Goal: Task Accomplishment & Management: Use online tool/utility

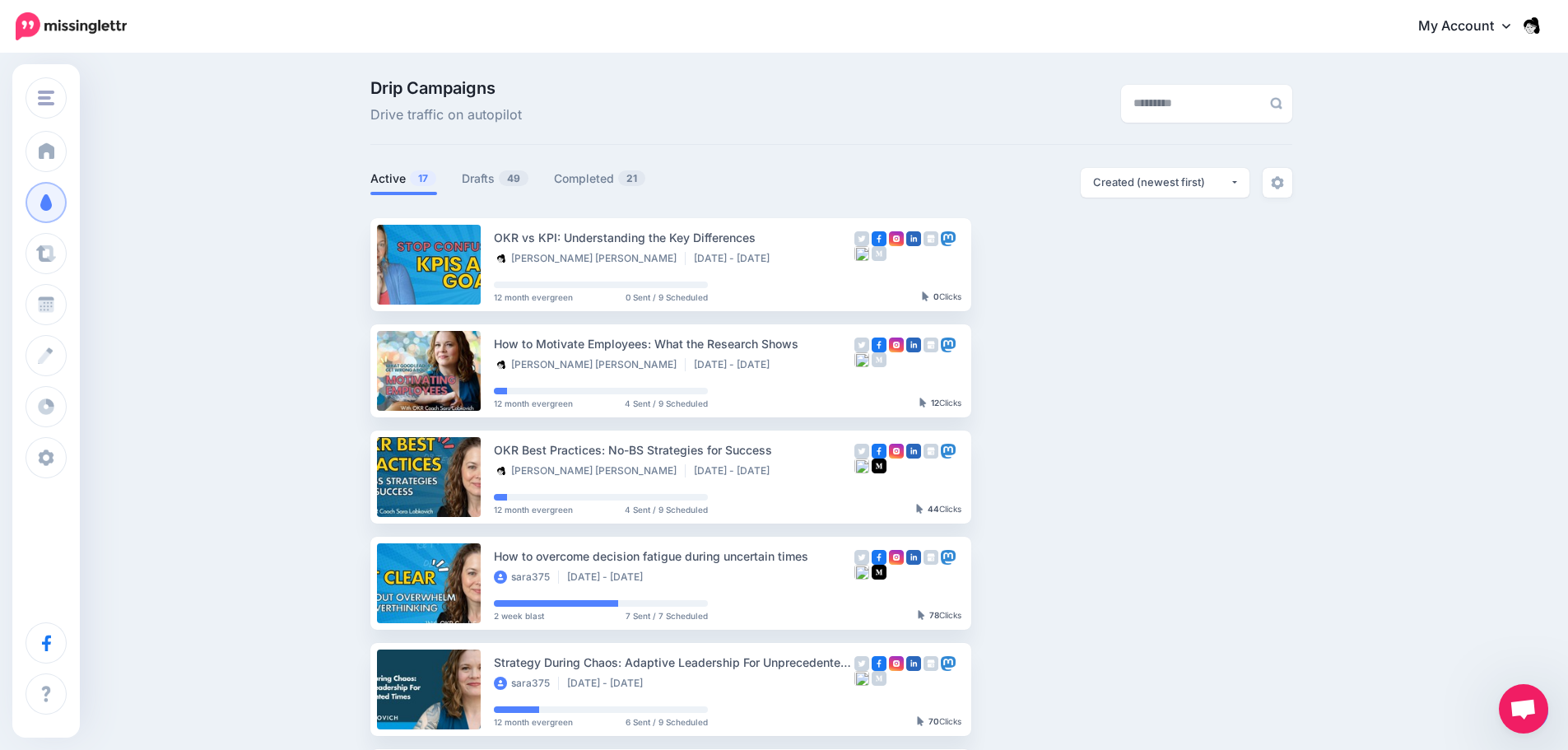
click at [851, 139] on div "Drip Campaigns Drive traffic on autopilot" at bounding box center [831, 112] width 922 height 65
click at [474, 181] on link "Drafts 49" at bounding box center [495, 179] width 68 height 20
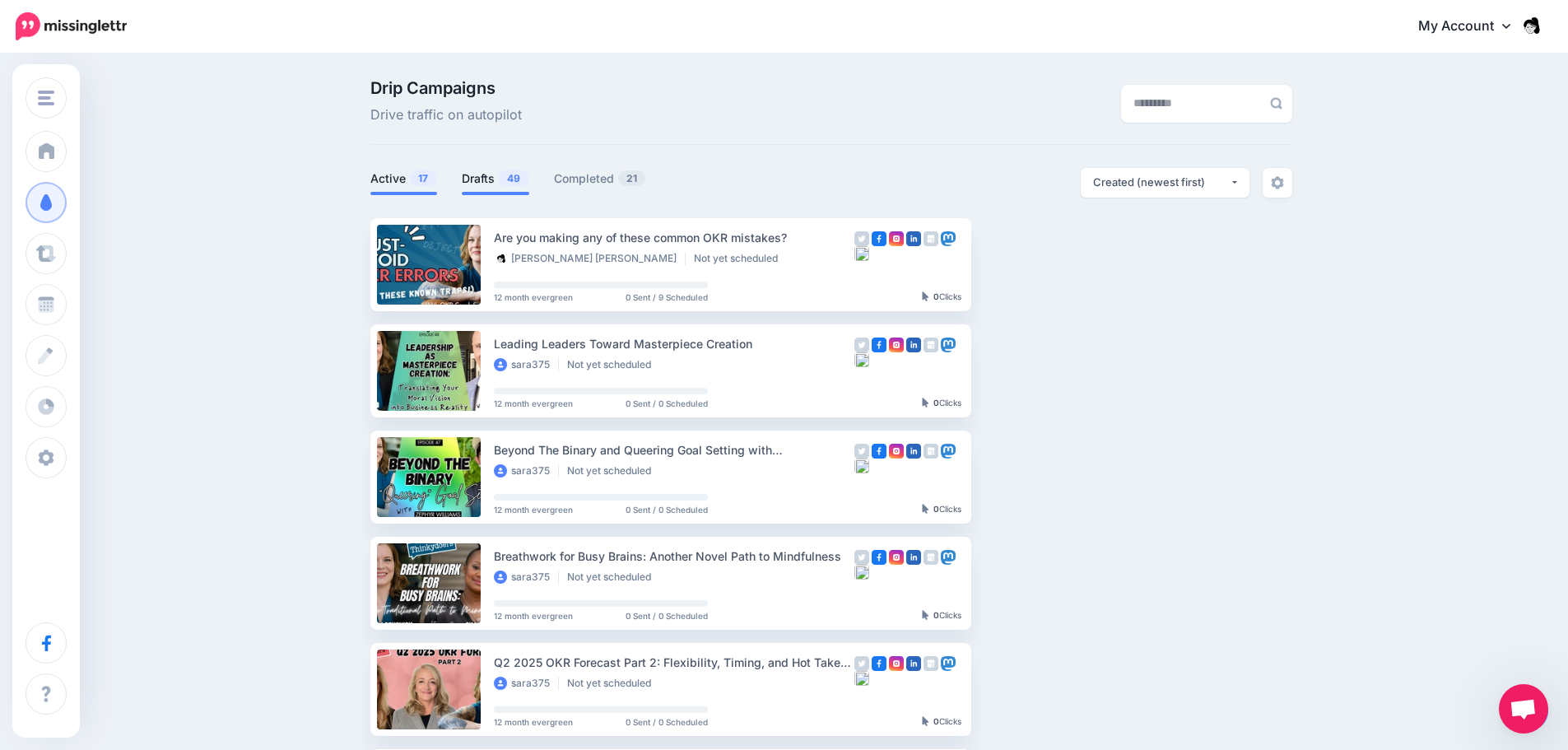
click at [399, 179] on link "Active 17" at bounding box center [403, 179] width 67 height 20
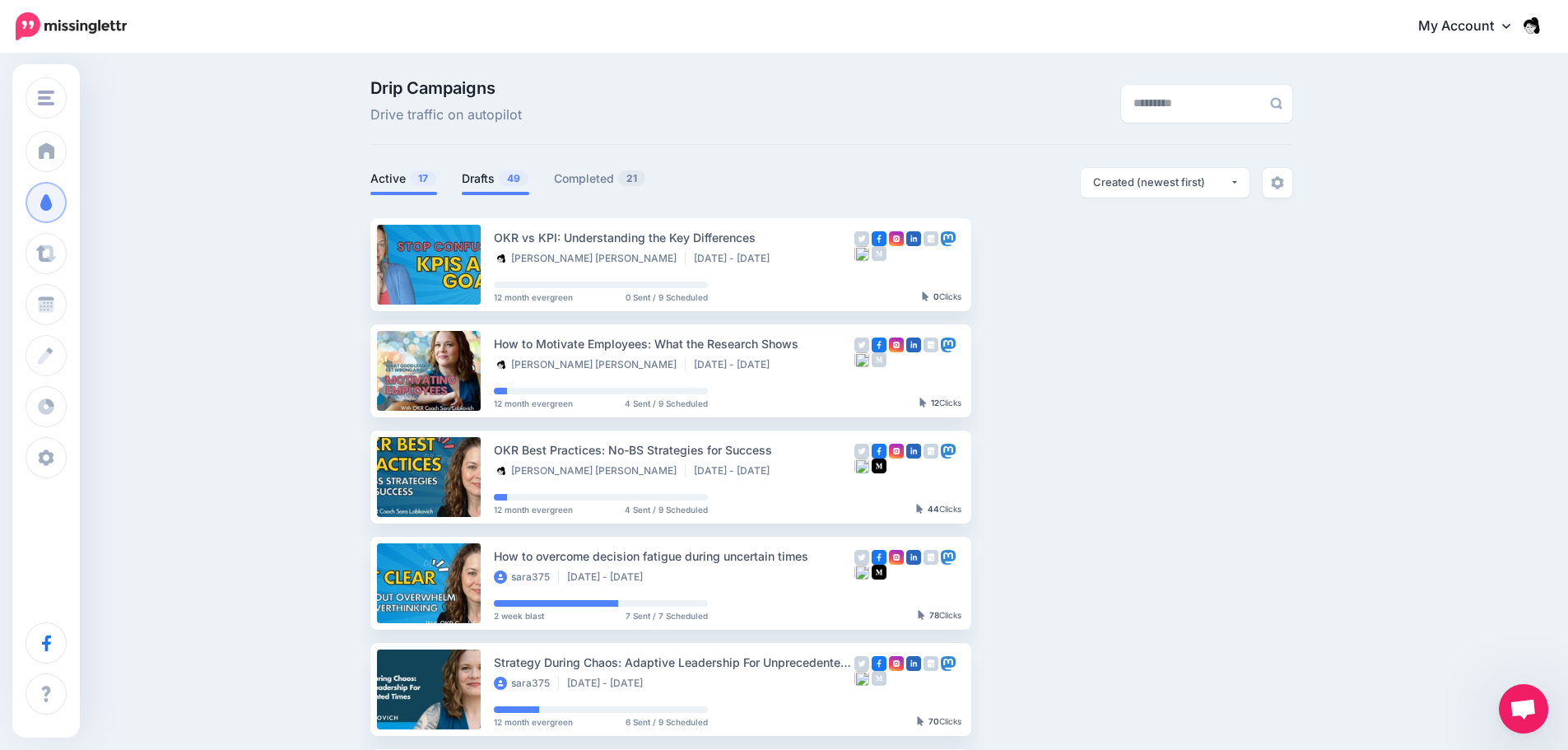
click at [517, 192] on span at bounding box center [495, 193] width 68 height 3
click at [515, 188] on link "Drafts 49" at bounding box center [495, 179] width 68 height 20
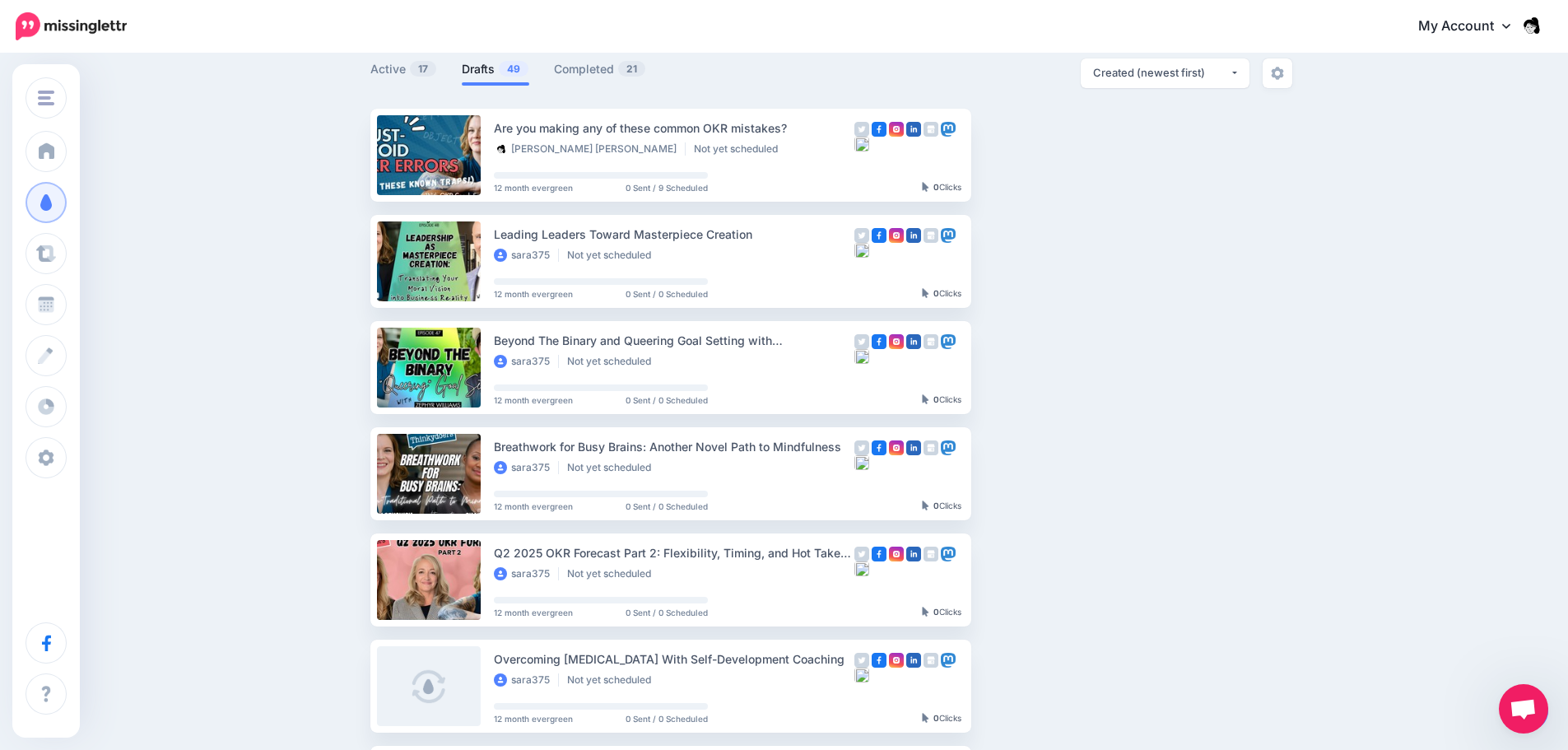
scroll to position [95, 0]
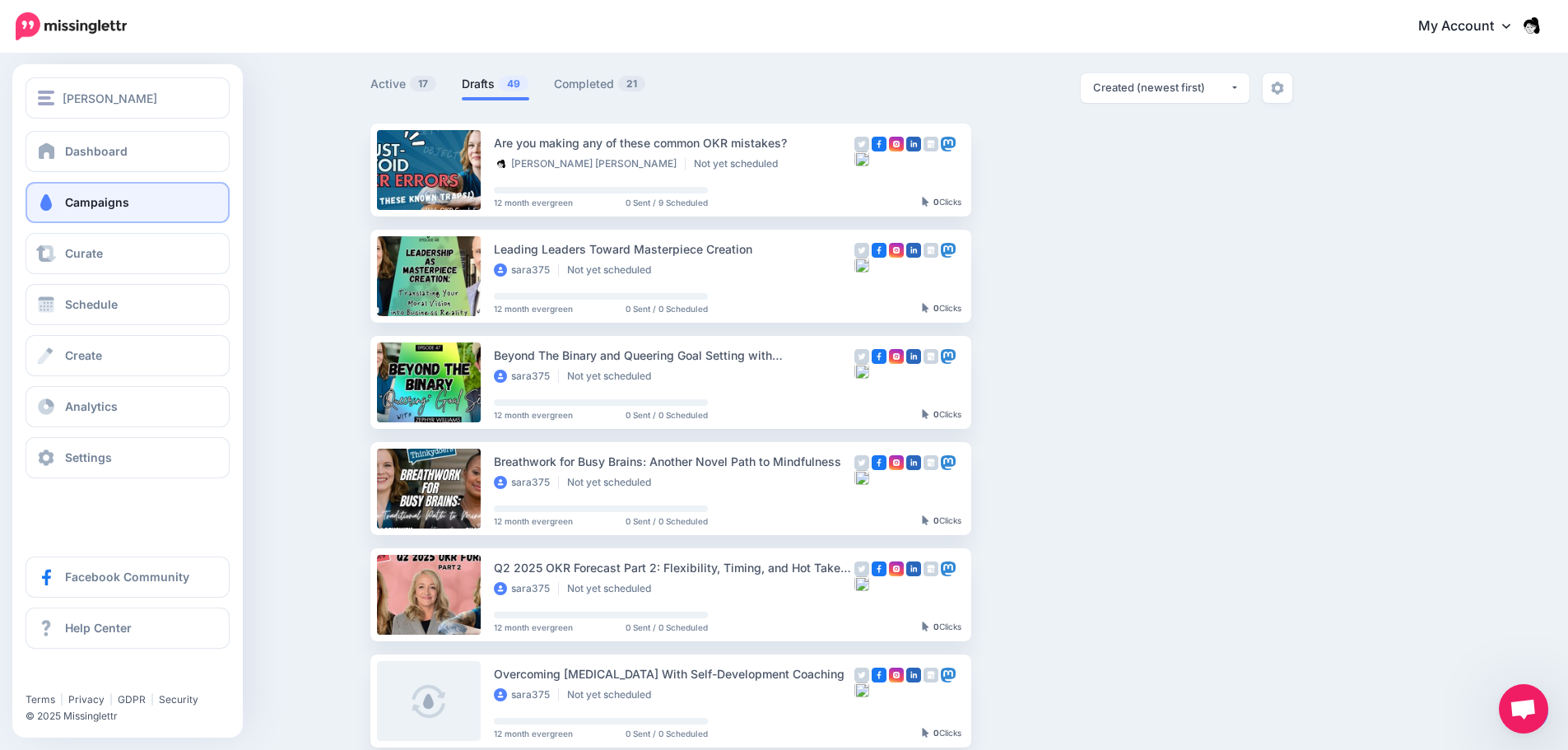
click at [65, 207] on span "Campaigns" at bounding box center [98, 202] width 64 height 14
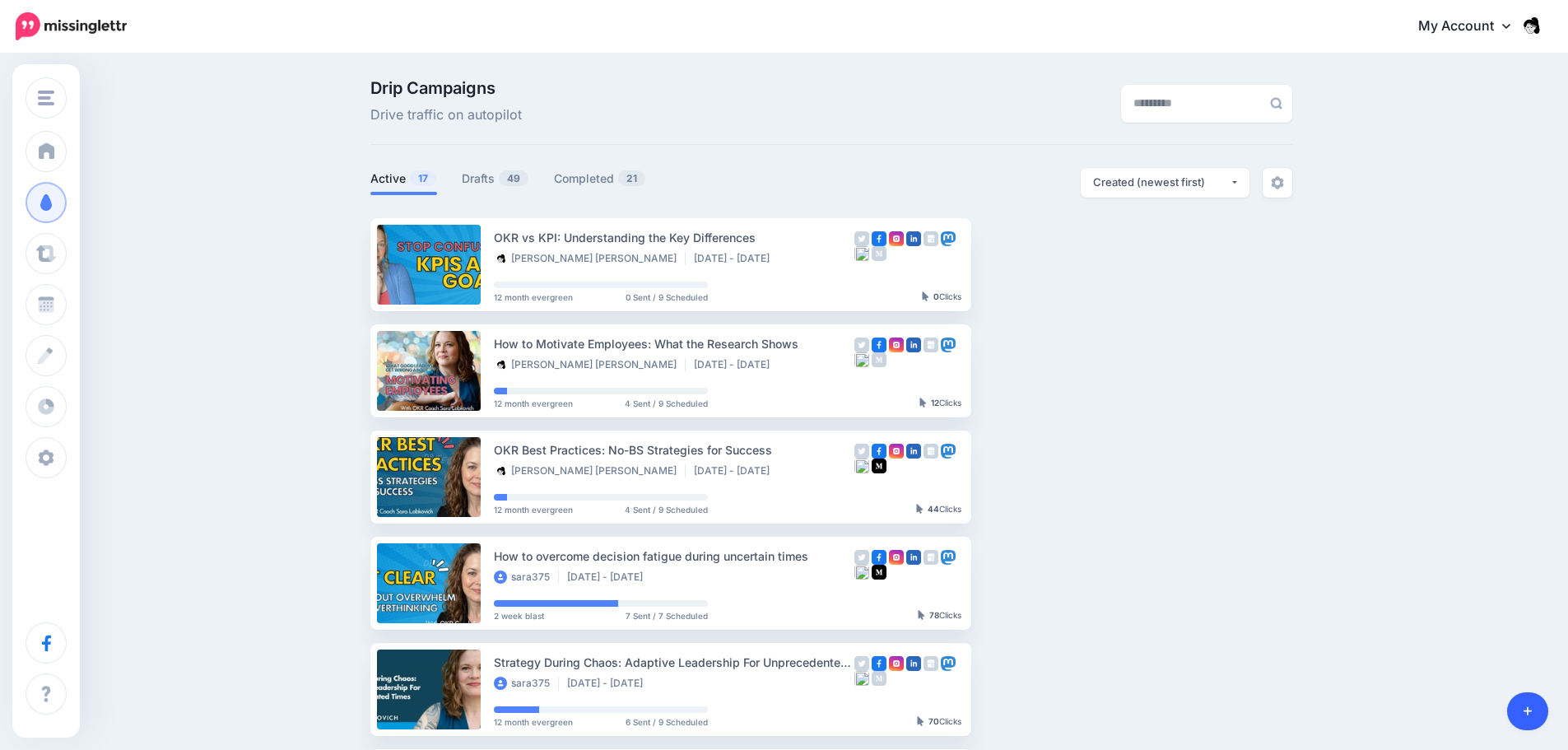
click at [1530, 697] on link at bounding box center [1528, 711] width 42 height 37
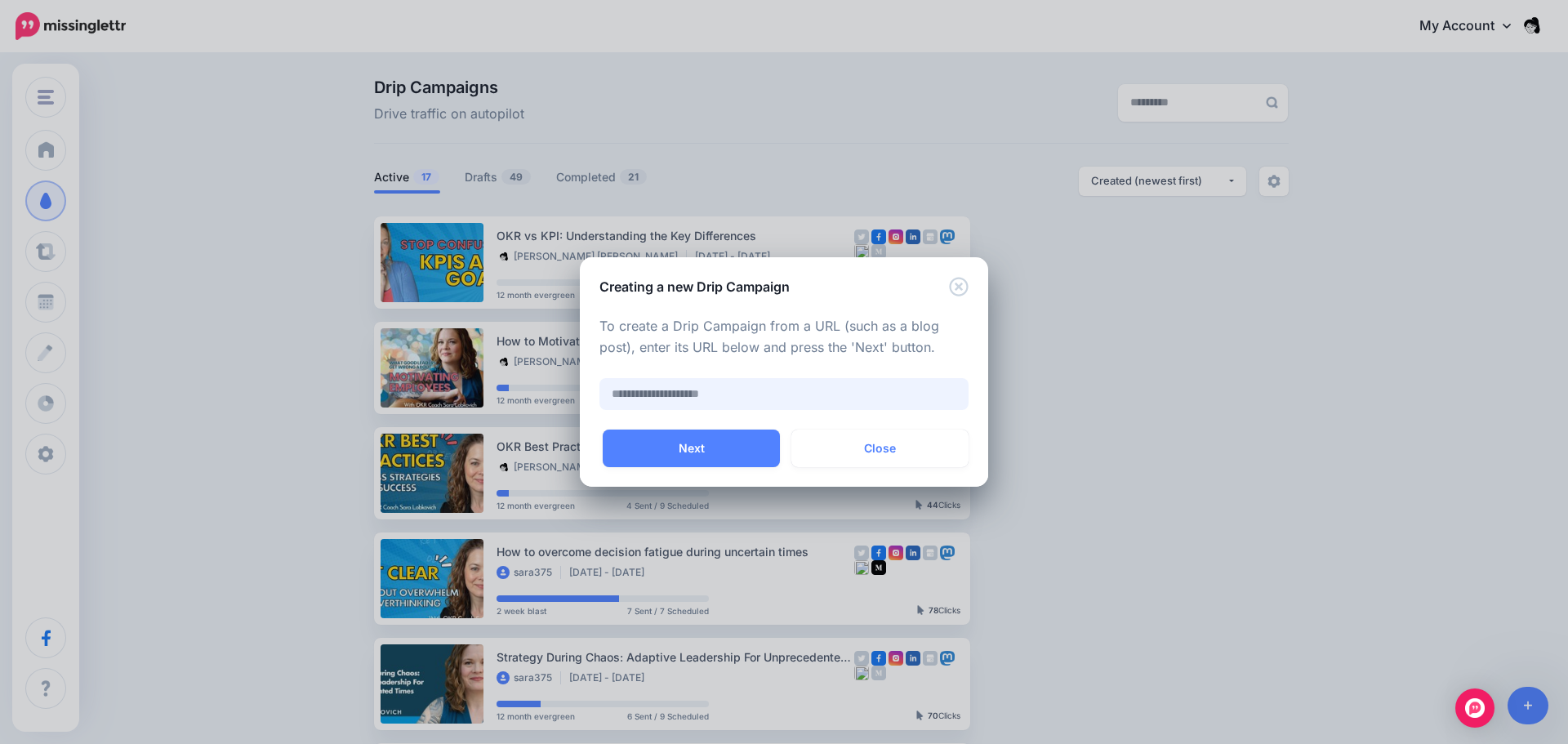
click at [762, 400] on input "text" at bounding box center [784, 394] width 369 height 32
paste input "**********"
type input "**********"
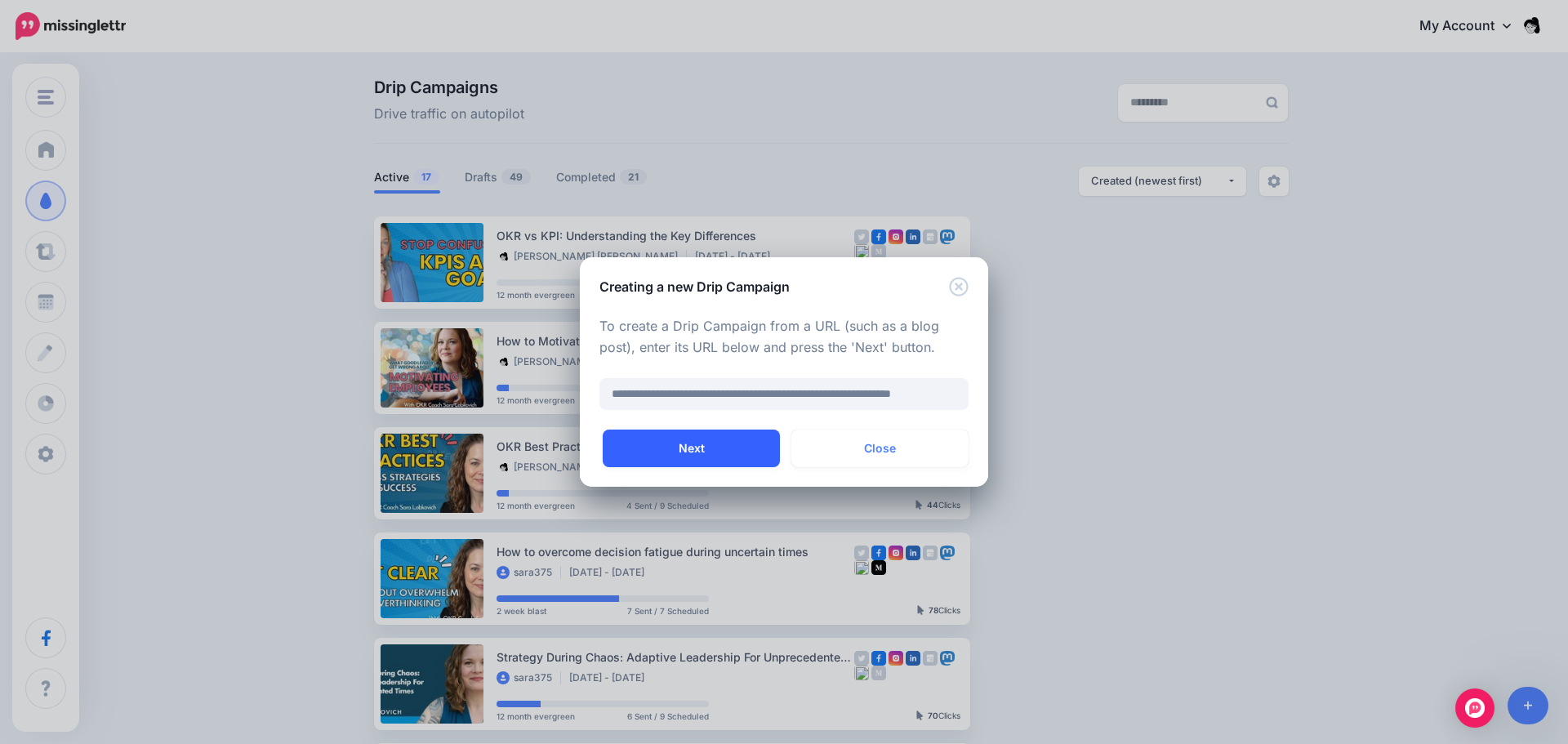
click at [744, 443] on button "Next" at bounding box center [691, 448] width 177 height 37
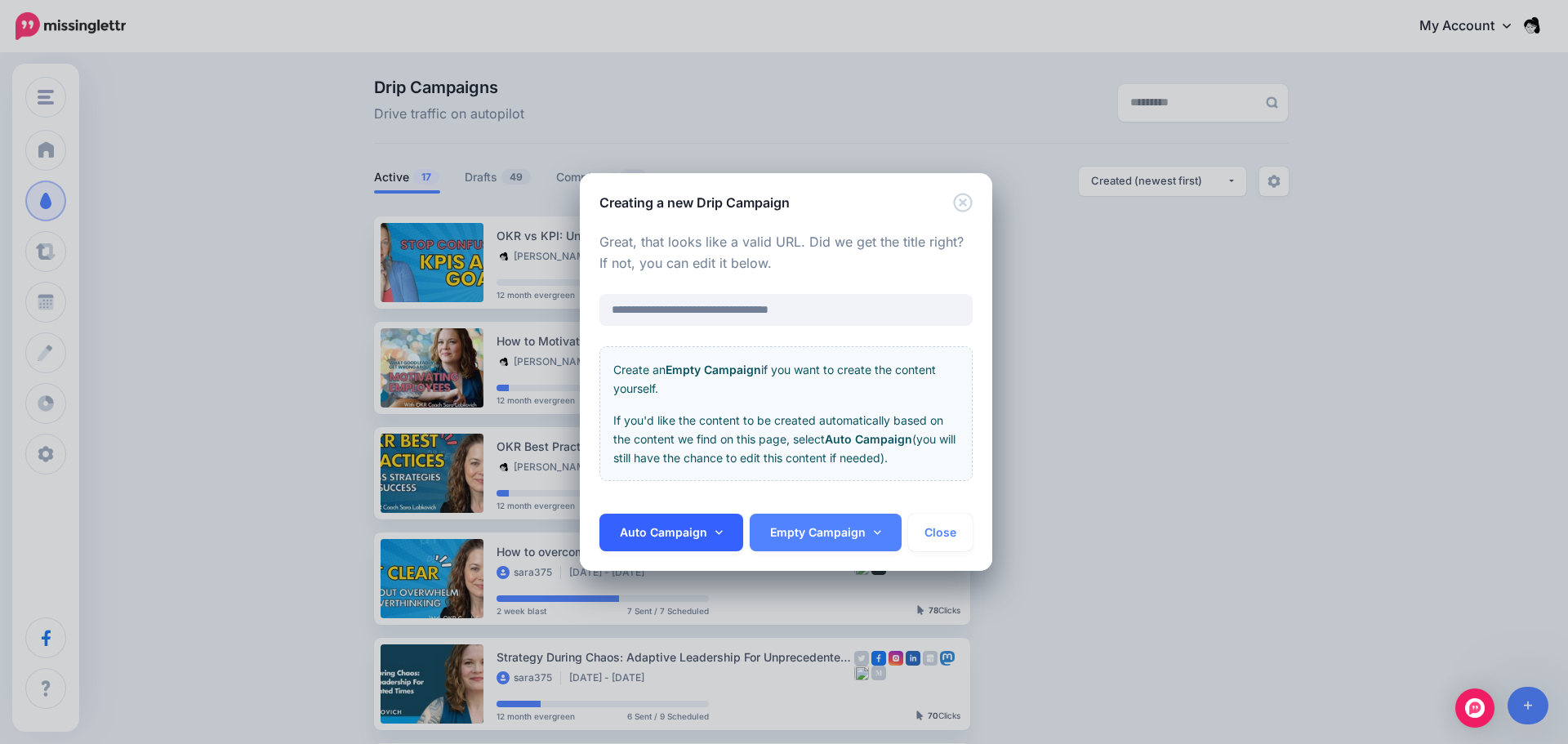
click at [712, 537] on link "Auto Campaign" at bounding box center [671, 532] width 143 height 37
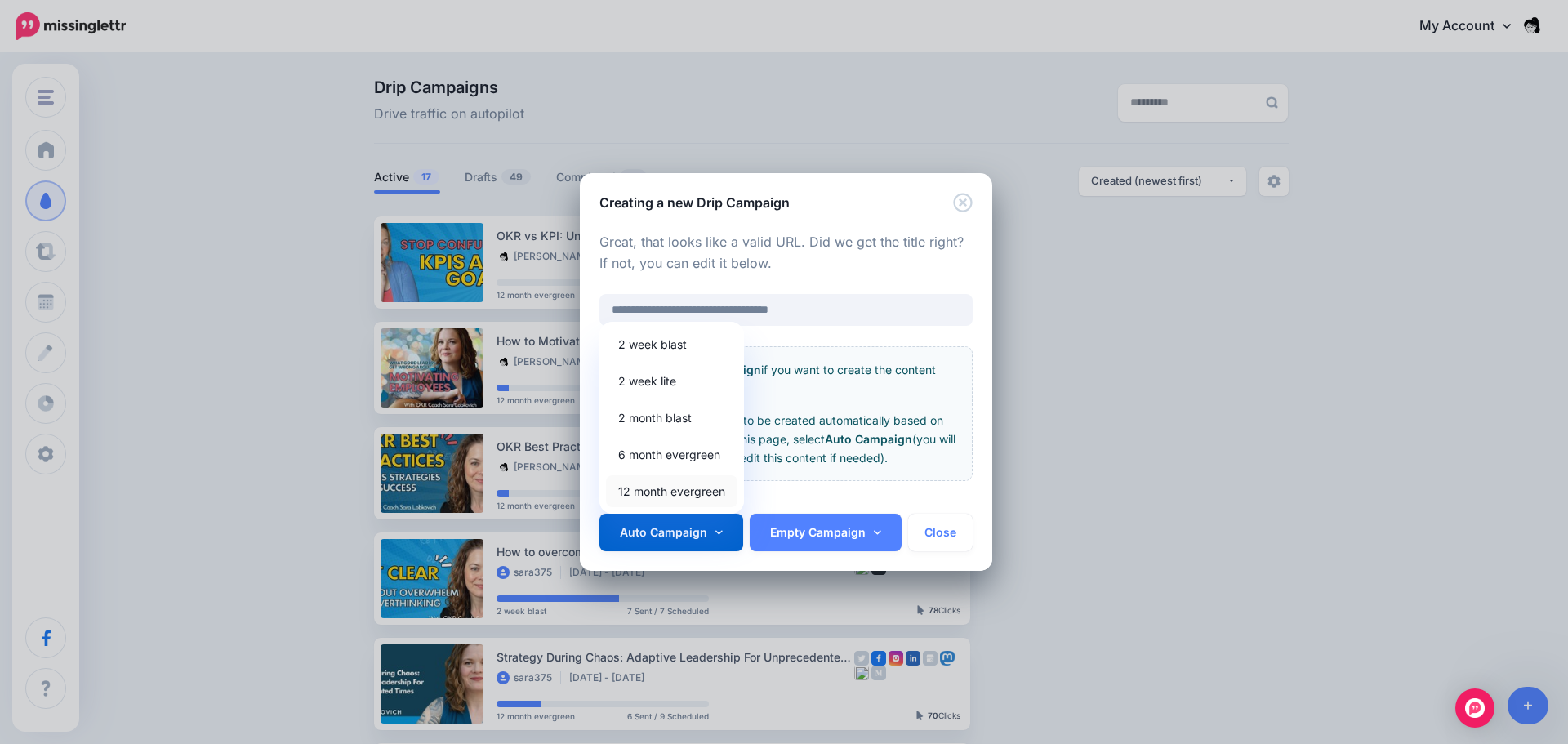
click at [667, 488] on link "12 month evergreen" at bounding box center [672, 491] width 131 height 32
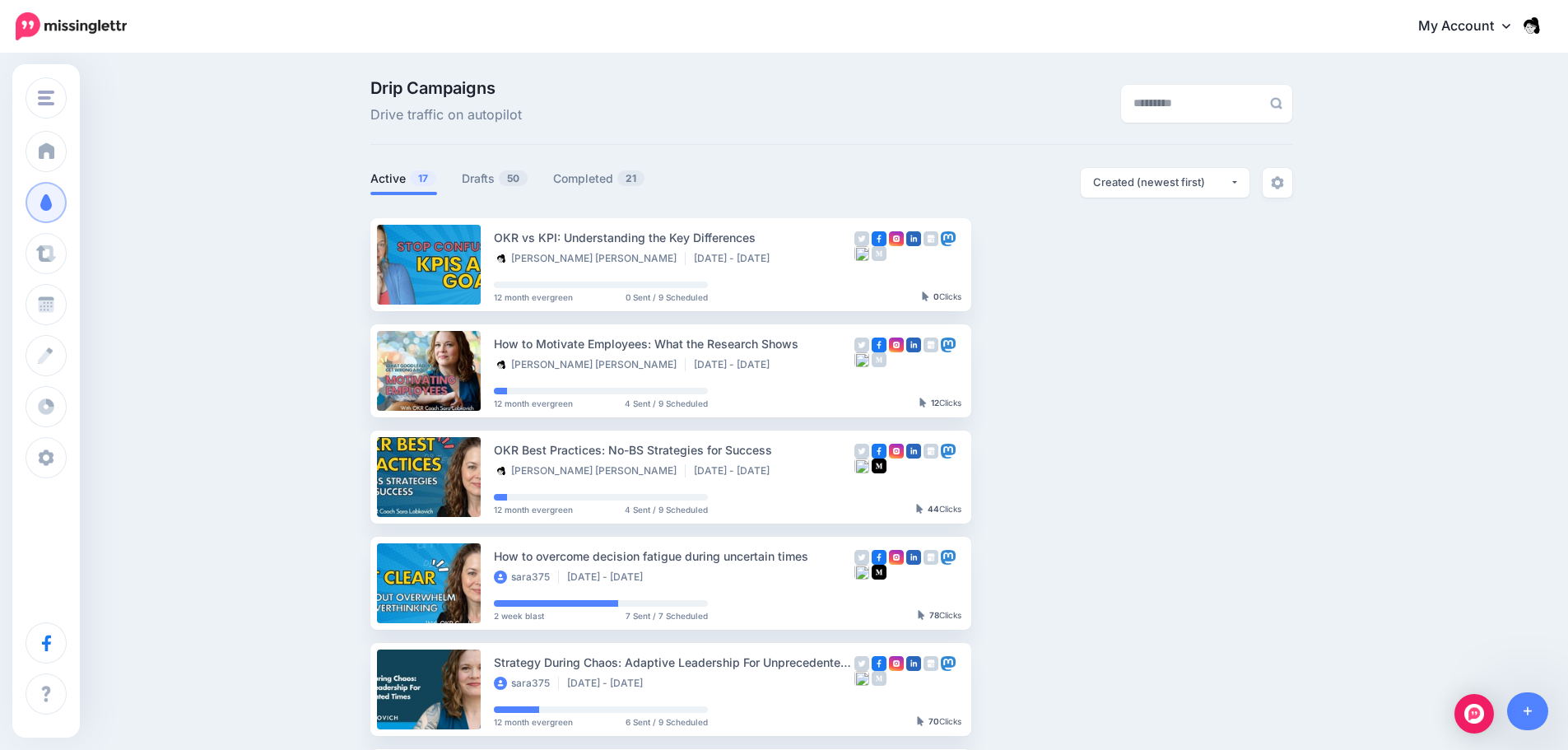
click at [496, 197] on div "Active 17 Drafts 50 Completed 21" at bounding box center [600, 183] width 461 height 30
click at [500, 172] on link "Drafts 50" at bounding box center [495, 179] width 67 height 20
click at [493, 179] on link "Drafts 50" at bounding box center [495, 179] width 67 height 20
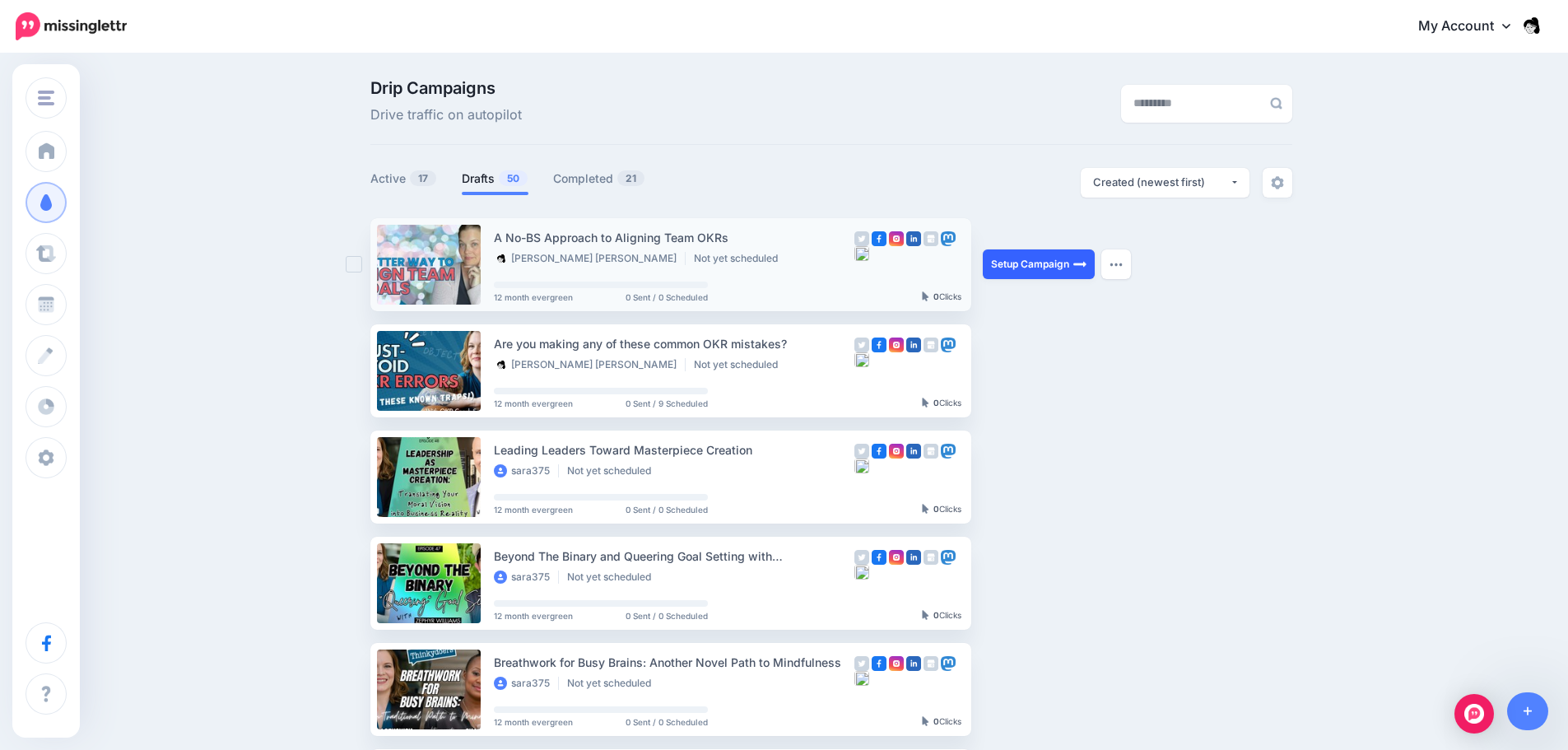
click at [1085, 262] on img at bounding box center [1080, 264] width 13 height 13
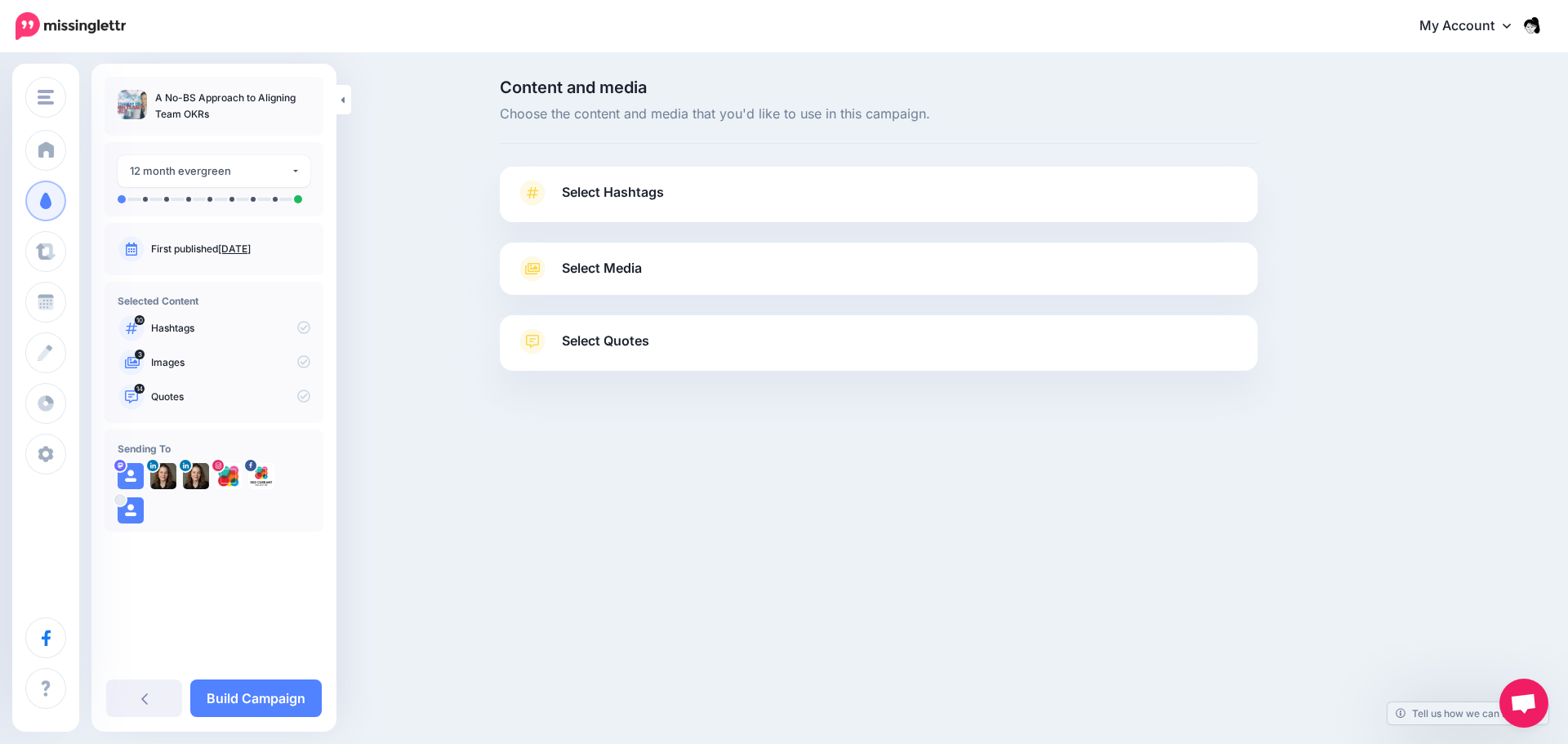
click at [762, 207] on link "Select Hashtags" at bounding box center [879, 200] width 726 height 42
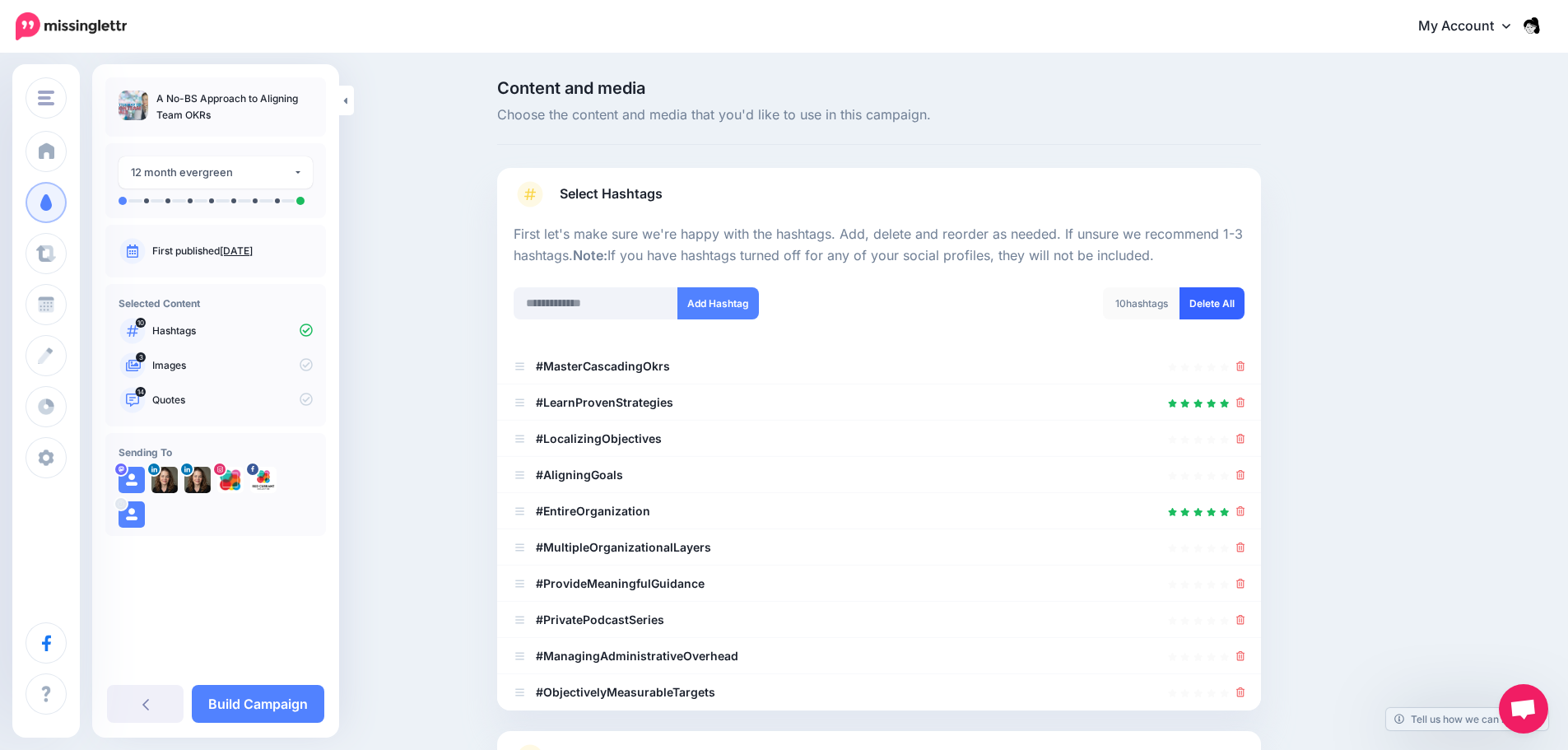
click at [1243, 307] on link "Delete All" at bounding box center [1212, 303] width 65 height 32
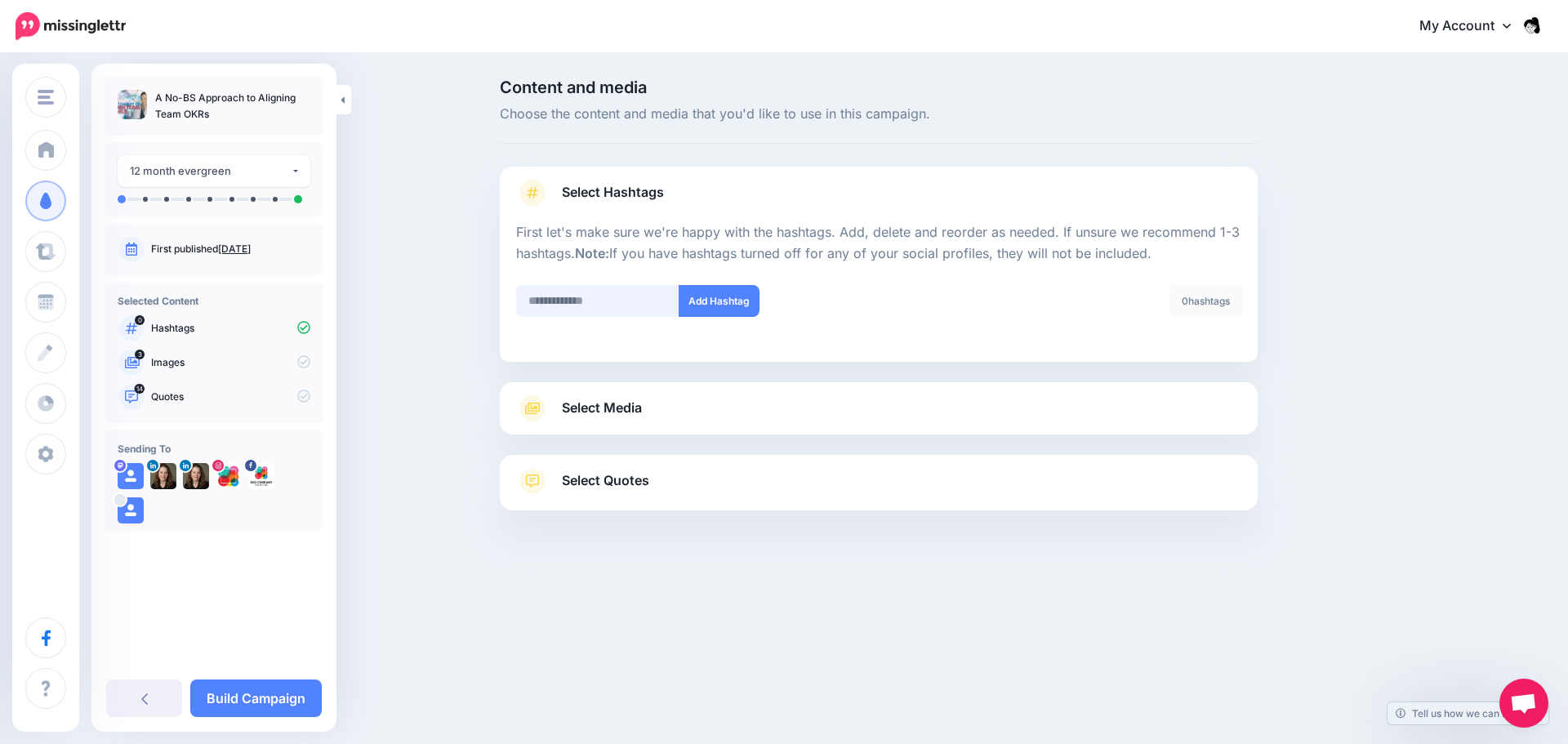
click at [593, 295] on input "text" at bounding box center [598, 301] width 163 height 32
paste input "*****"
type input "*****"
click at [706, 291] on button "Add Hashtag" at bounding box center [720, 301] width 81 height 32
